Goal: Transaction & Acquisition: Purchase product/service

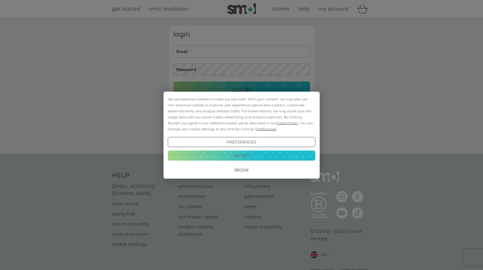
click at [244, 154] on button "Accept" at bounding box center [242, 156] width 148 height 10
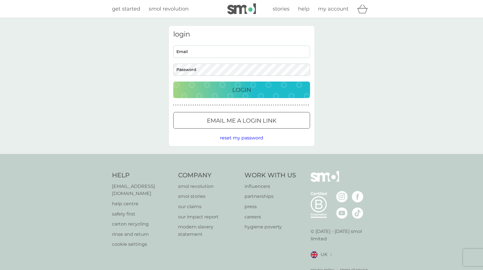
click at [231, 52] on input "Email" at bounding box center [241, 52] width 137 height 12
type input "[PERSON_NAME][EMAIL_ADDRESS][PERSON_NAME][DOMAIN_NAME]"
click at [234, 90] on p "Login" at bounding box center [241, 89] width 19 height 9
click at [237, 88] on p "Login" at bounding box center [241, 89] width 19 height 9
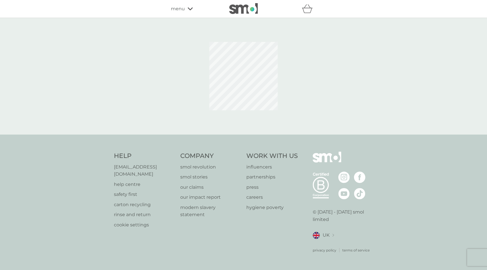
select select "42"
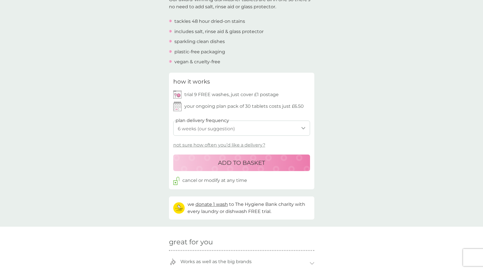
scroll to position [194, 0]
click at [304, 127] on select "1 week 2 weeks 3 weeks 4 weeks 5 weeks 6 weeks (our suggestion) 7 weeks 8 weeks…" at bounding box center [241, 127] width 137 height 15
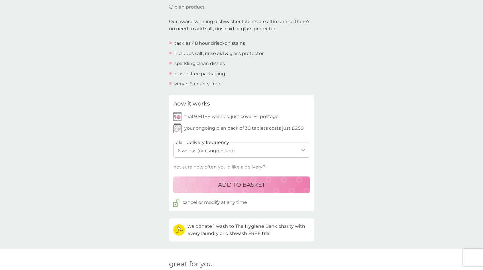
scroll to position [168, 0]
